Goal: Information Seeking & Learning: Learn about a topic

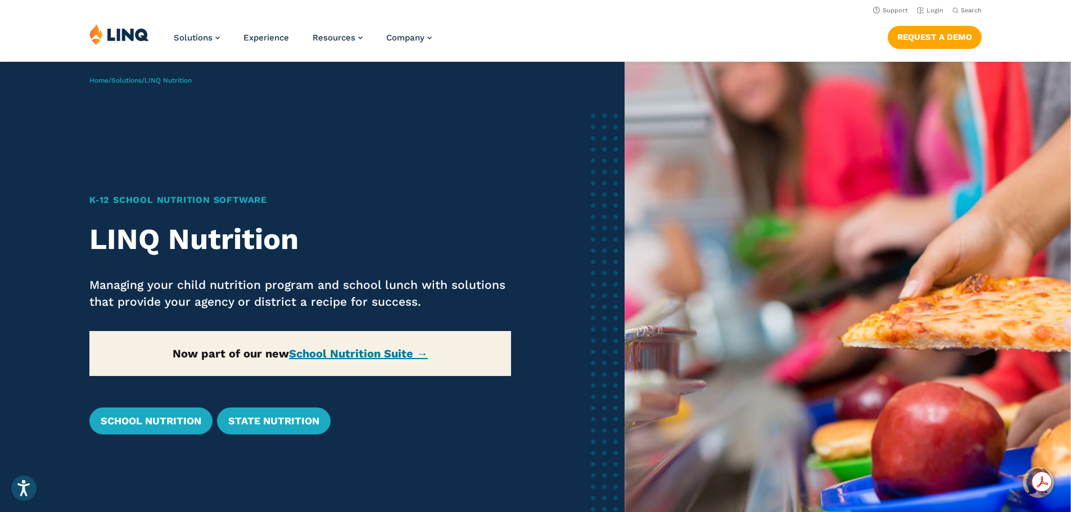
click at [1027, 493] on img "Hello, have a question? Let’s chat." at bounding box center [1038, 482] width 31 height 31
click at [98, 33] on img at bounding box center [119, 34] width 60 height 21
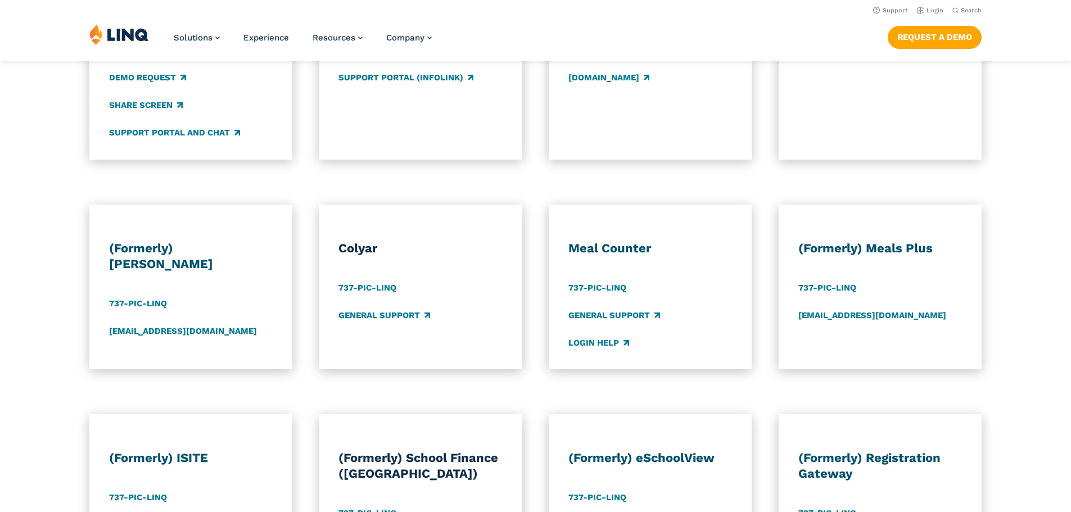
scroll to position [675, 0]
